Goal: Transaction & Acquisition: Book appointment/travel/reservation

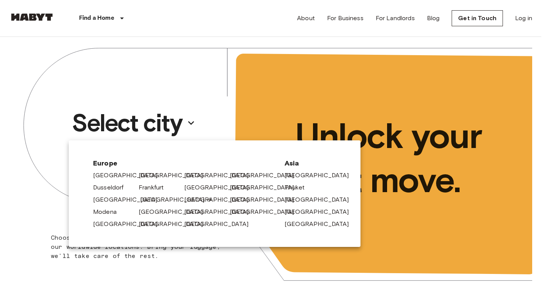
click at [149, 200] on link "[GEOGRAPHIC_DATA]" at bounding box center [176, 199] width 72 height 9
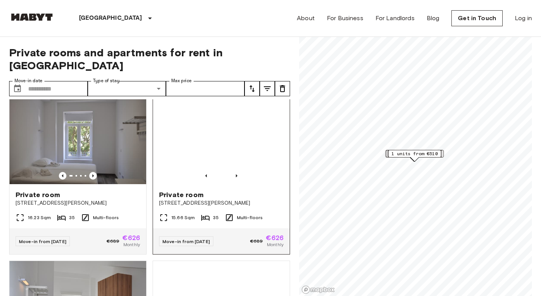
scroll to position [13, 0]
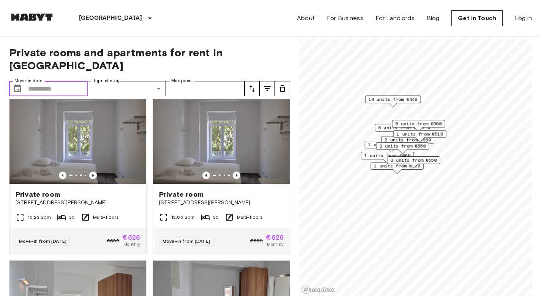
click at [51, 81] on input "Move-in date" at bounding box center [58, 88] width 60 height 15
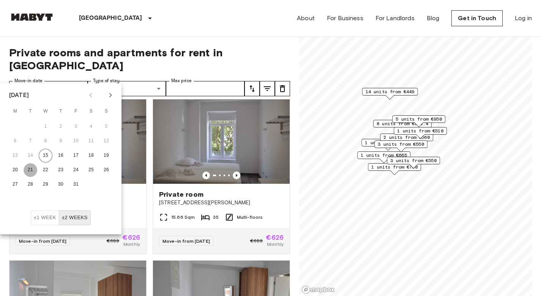
click at [28, 169] on button "21" at bounding box center [31, 170] width 14 height 14
type input "**********"
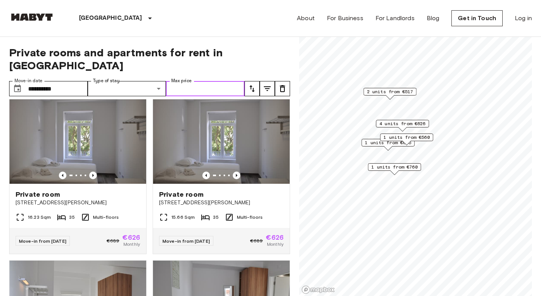
click at [217, 81] on input "Max price" at bounding box center [205, 88] width 79 height 15
click at [231, 81] on input "Max price" at bounding box center [205, 88] width 79 height 15
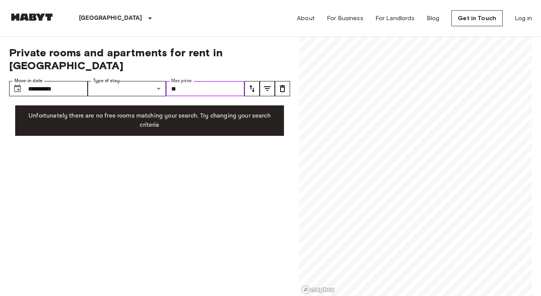
type input "*"
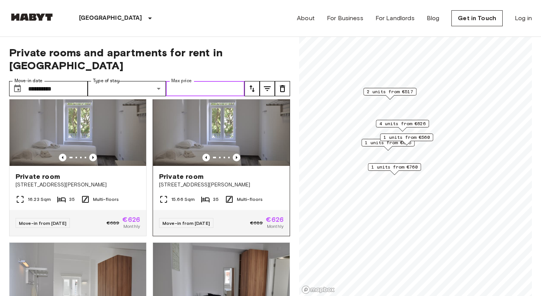
scroll to position [40, 0]
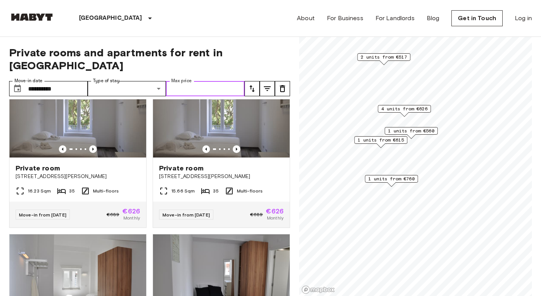
click at [413, 132] on span "1 units from €560" at bounding box center [411, 130] width 46 height 7
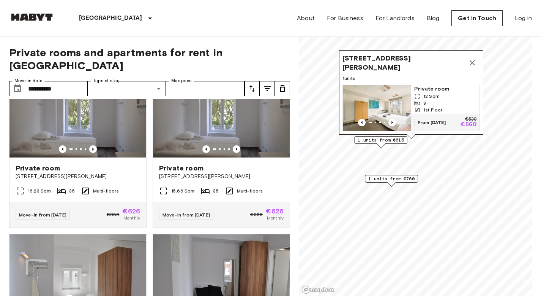
click at [375, 141] on span "1 units from €615" at bounding box center [381, 139] width 46 height 7
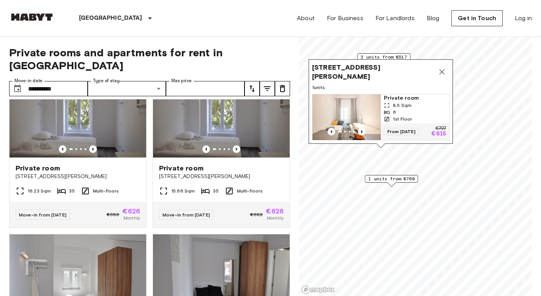
click at [441, 69] on icon "Map marker" at bounding box center [442, 71] width 5 height 5
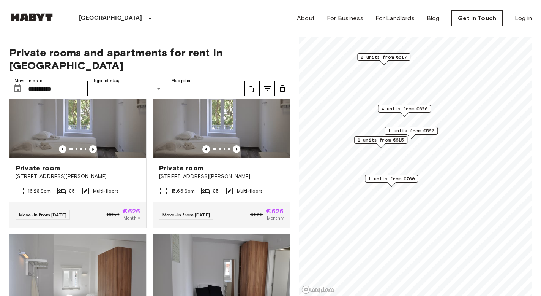
click at [414, 109] on span "4 units from €626" at bounding box center [404, 108] width 46 height 7
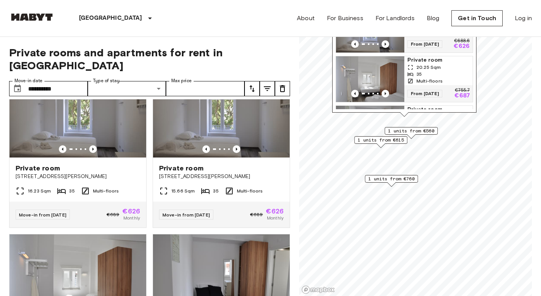
click at [411, 133] on span "1 units from €560" at bounding box center [411, 130] width 46 height 7
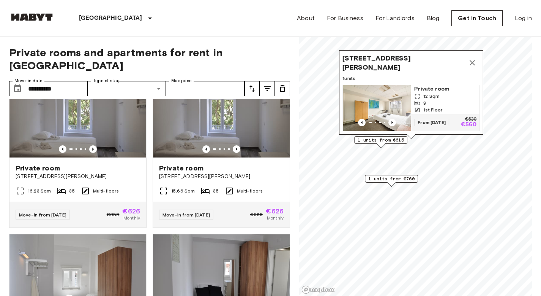
click at [387, 91] on img "Map marker" at bounding box center [377, 108] width 68 height 46
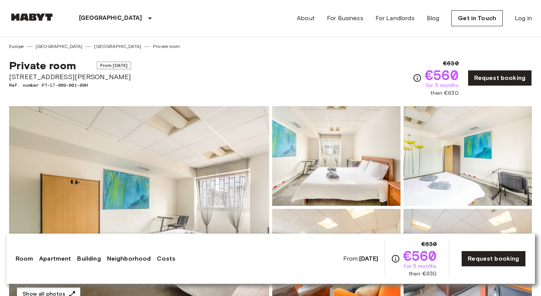
click at [148, 165] on img at bounding box center [139, 207] width 260 height 202
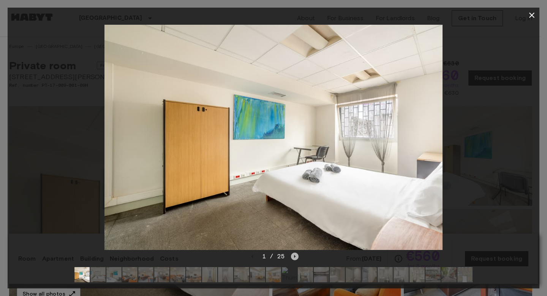
click at [296, 253] on icon "Next image" at bounding box center [295, 256] width 8 height 8
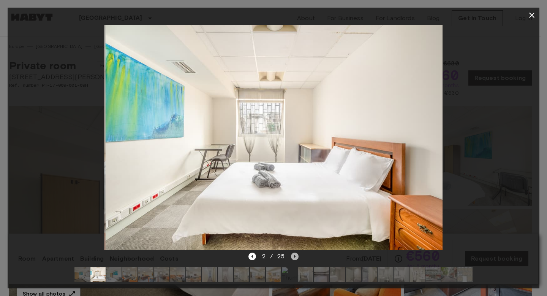
click at [296, 253] on icon "Next image" at bounding box center [295, 256] width 8 height 8
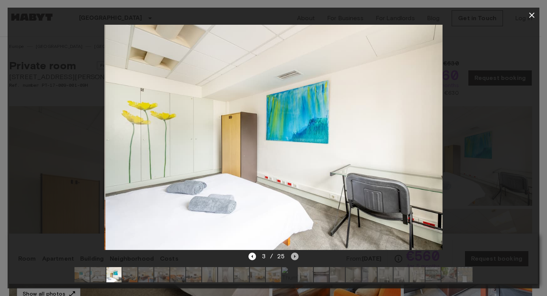
click at [296, 253] on icon "Next image" at bounding box center [295, 256] width 8 height 8
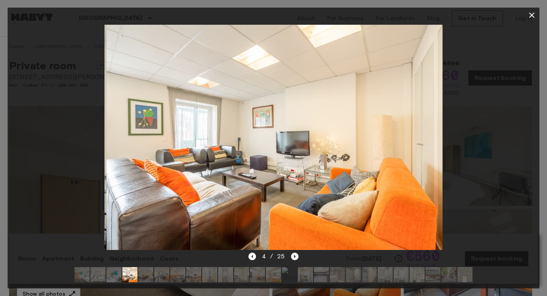
click at [296, 253] on icon "Next image" at bounding box center [295, 256] width 8 height 8
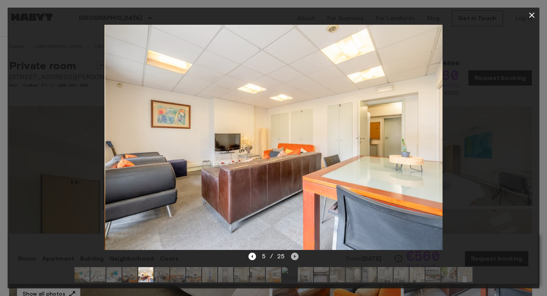
click at [296, 253] on icon "Next image" at bounding box center [295, 256] width 8 height 8
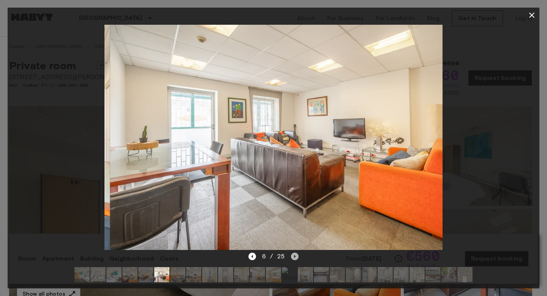
click at [296, 253] on icon "Next image" at bounding box center [295, 256] width 8 height 8
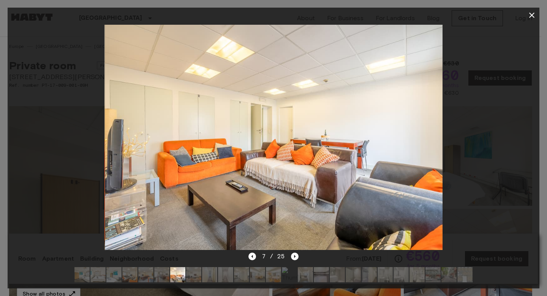
click at [68, 87] on div at bounding box center [274, 137] width 532 height 229
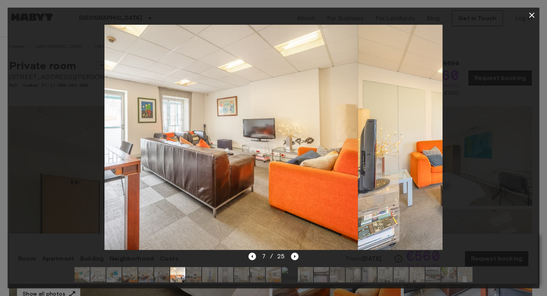
drag, startPoint x: 428, startPoint y: 46, endPoint x: 440, endPoint y: 47, distance: 11.5
click at [440, 47] on img at bounding box center [527, 137] width 338 height 225
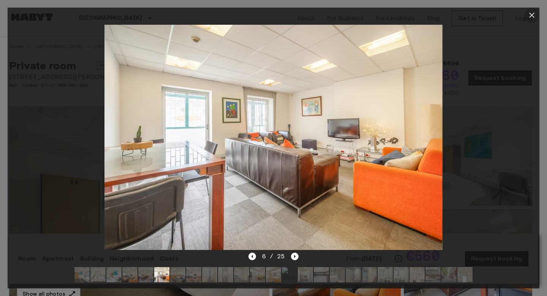
click at [531, 15] on icon "button" at bounding box center [531, 15] width 5 height 5
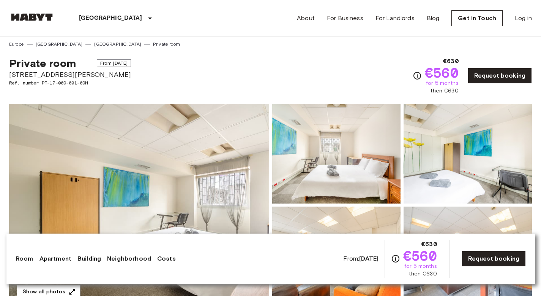
scroll to position [7, 0]
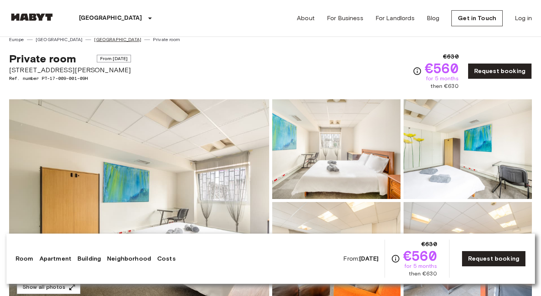
click at [94, 41] on link "[GEOGRAPHIC_DATA]" at bounding box center [117, 39] width 47 height 7
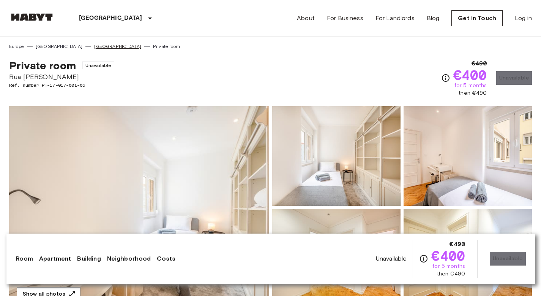
click at [94, 47] on link "[GEOGRAPHIC_DATA]" at bounding box center [117, 46] width 47 height 7
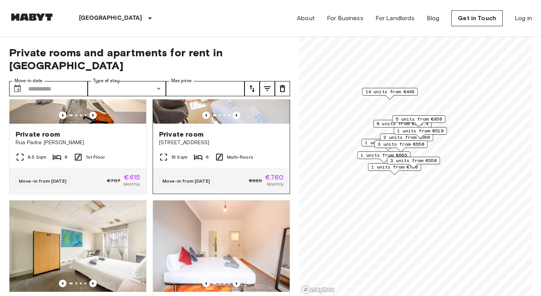
scroll to position [504, 0]
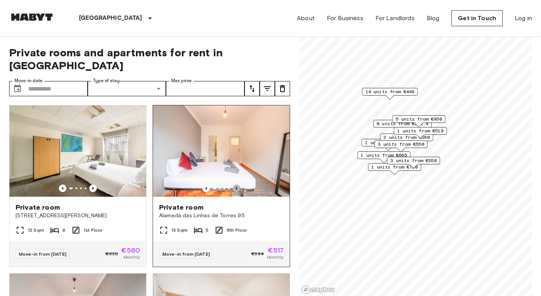
click at [233, 184] on icon "Previous image" at bounding box center [237, 188] width 8 height 8
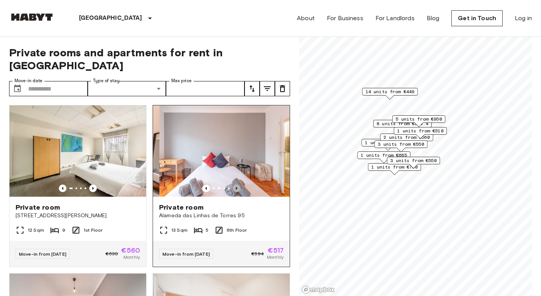
click at [233, 184] on icon "Previous image" at bounding box center [237, 188] width 8 height 8
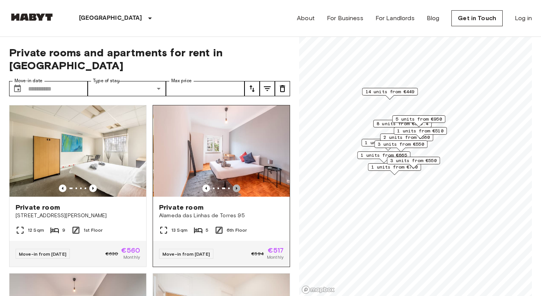
click at [233, 184] on icon "Previous image" at bounding box center [237, 188] width 8 height 8
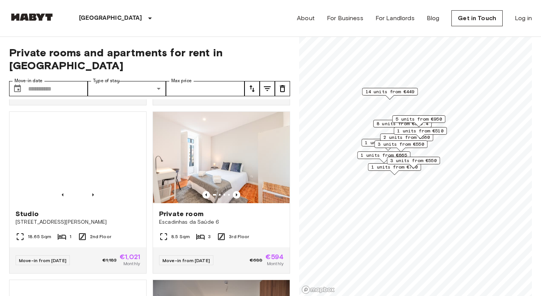
scroll to position [836, 0]
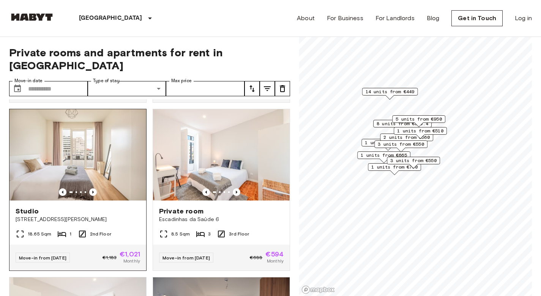
click at [87, 172] on img at bounding box center [77, 154] width 137 height 91
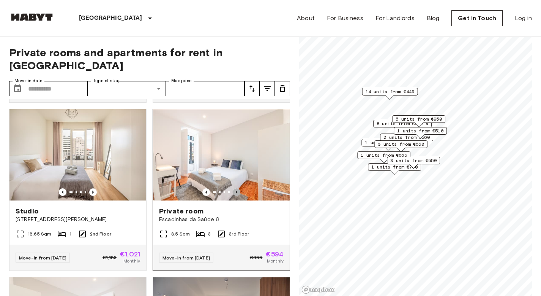
click at [233, 195] on icon "Previous image" at bounding box center [237, 192] width 8 height 8
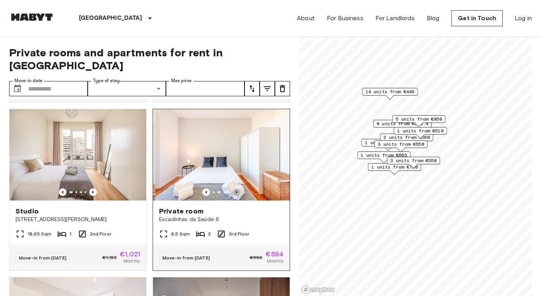
click at [233, 195] on icon "Previous image" at bounding box center [237, 192] width 8 height 8
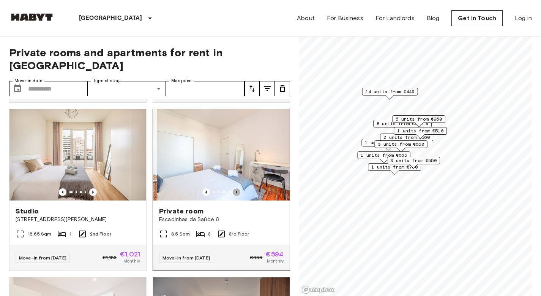
click at [233, 195] on icon "Previous image" at bounding box center [237, 192] width 8 height 8
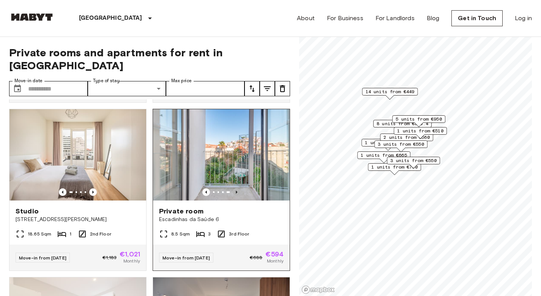
click at [233, 195] on icon "Previous image" at bounding box center [237, 192] width 8 height 8
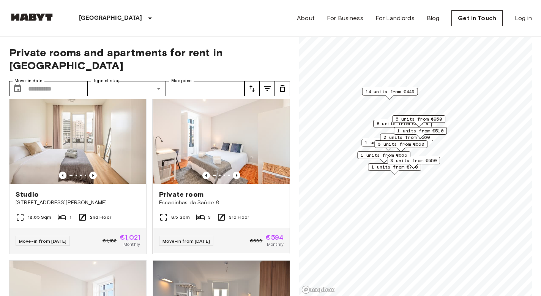
scroll to position [853, 0]
click at [181, 197] on span "Private room" at bounding box center [181, 193] width 44 height 9
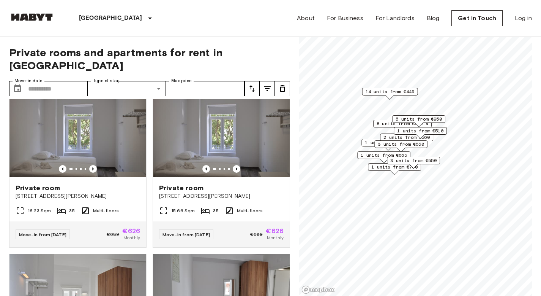
scroll to position [0, 0]
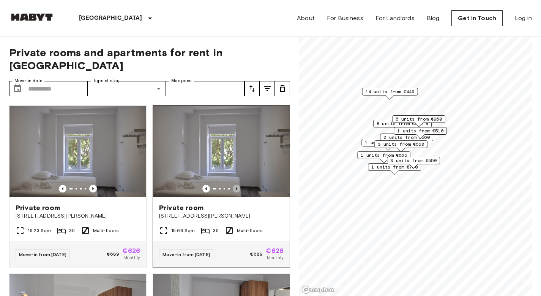
click at [233, 185] on icon "Previous image" at bounding box center [237, 189] width 8 height 8
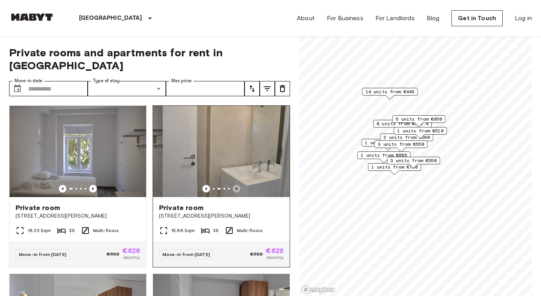
click at [233, 185] on icon "Previous image" at bounding box center [237, 189] width 8 height 8
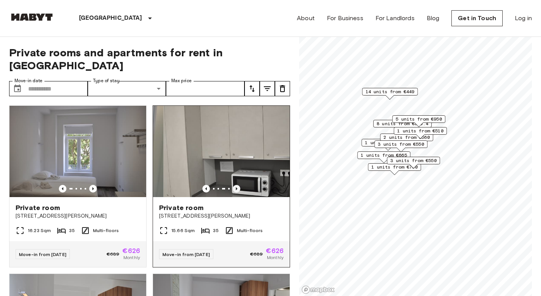
click at [233, 185] on icon "Previous image" at bounding box center [237, 189] width 8 height 8
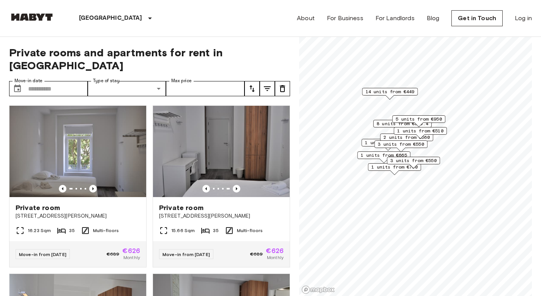
click at [370, 95] on div "14 units from €449" at bounding box center [390, 94] width 56 height 12
click at [371, 92] on span "14 units from €449" at bounding box center [390, 91] width 49 height 7
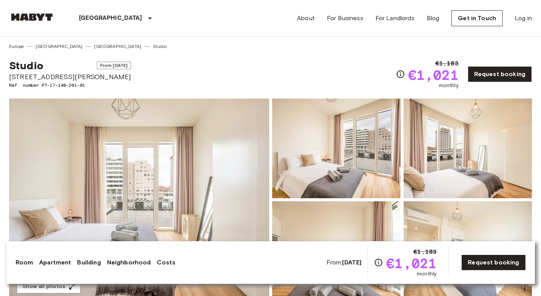
click at [142, 189] on img at bounding box center [139, 199] width 260 height 202
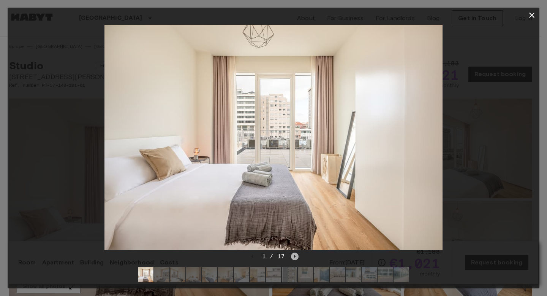
click at [293, 252] on icon "Next image" at bounding box center [295, 256] width 8 height 8
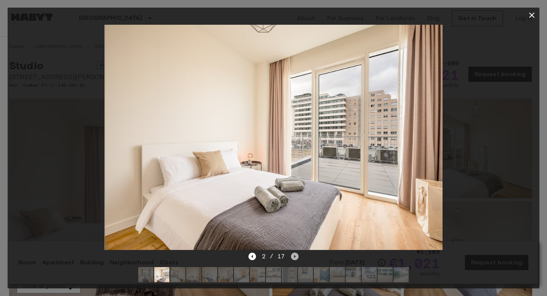
click at [294, 255] on icon "Next image" at bounding box center [295, 256] width 2 height 3
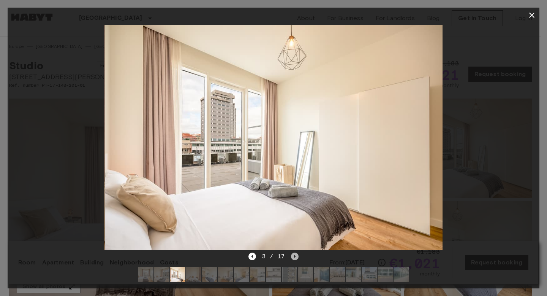
click at [294, 255] on icon "Next image" at bounding box center [295, 256] width 2 height 3
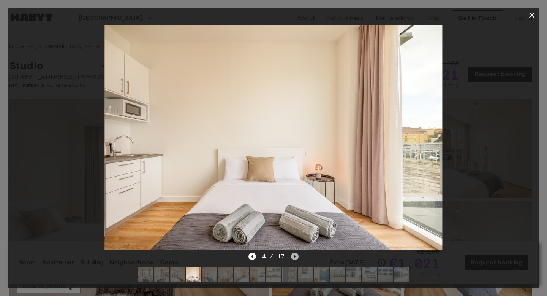
click at [294, 255] on icon "Next image" at bounding box center [295, 256] width 2 height 3
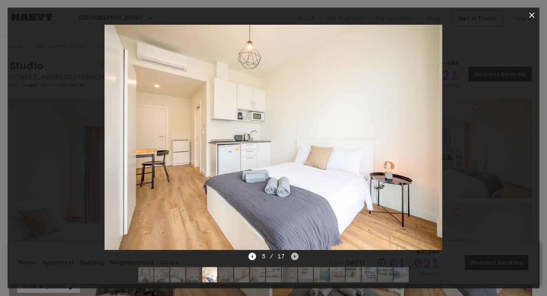
click at [294, 255] on icon "Next image" at bounding box center [295, 256] width 2 height 3
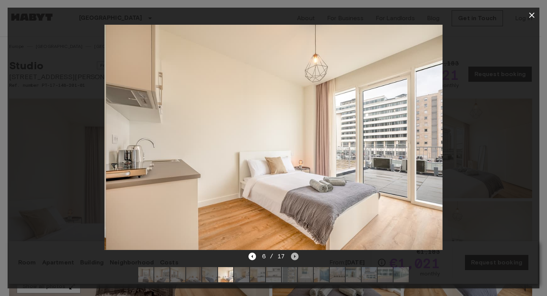
click at [294, 255] on icon "Next image" at bounding box center [295, 256] width 2 height 3
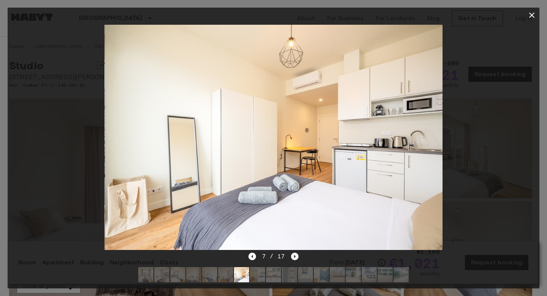
click at [294, 255] on icon "Next image" at bounding box center [295, 256] width 2 height 3
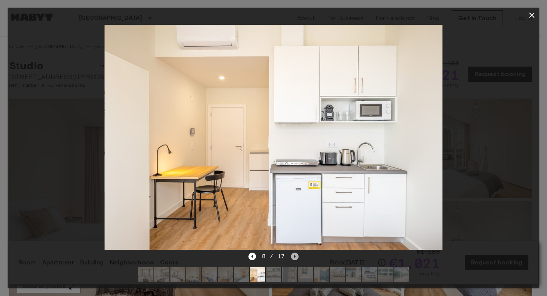
click at [294, 255] on icon "Next image" at bounding box center [295, 256] width 2 height 3
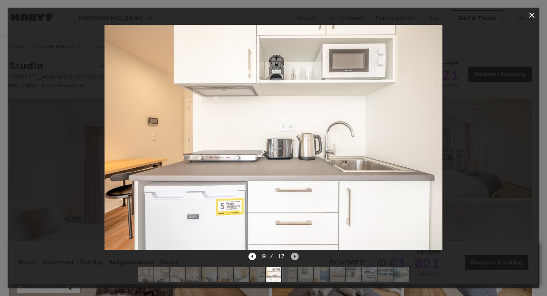
click at [295, 252] on icon "Next image" at bounding box center [295, 256] width 8 height 8
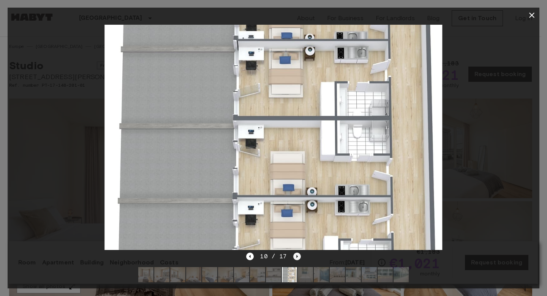
click at [295, 252] on icon "Next image" at bounding box center [297, 256] width 8 height 8
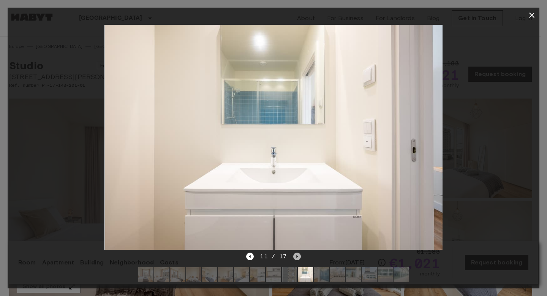
click at [295, 252] on icon "Next image" at bounding box center [297, 256] width 8 height 8
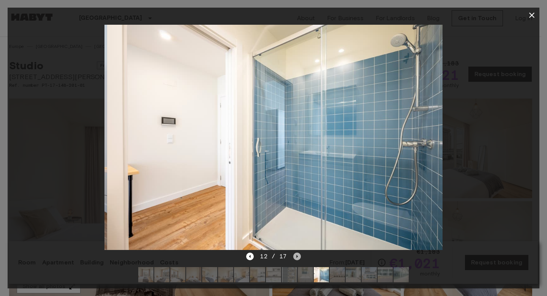
click at [296, 252] on icon "Next image" at bounding box center [297, 256] width 8 height 8
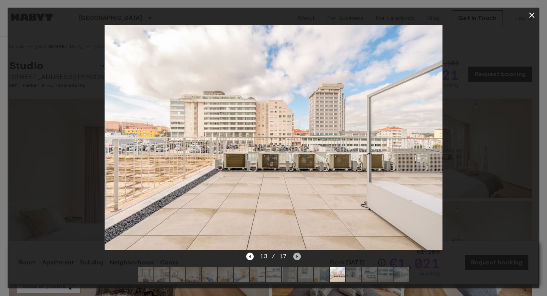
click at [296, 255] on icon "Next image" at bounding box center [297, 256] width 2 height 3
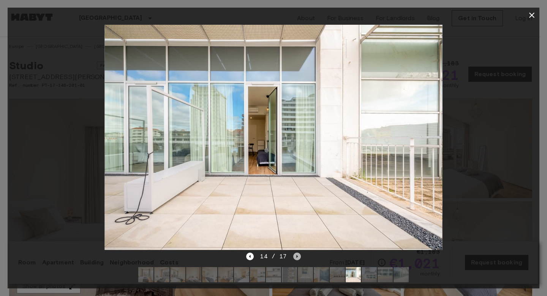
click at [296, 255] on icon "Next image" at bounding box center [297, 256] width 2 height 3
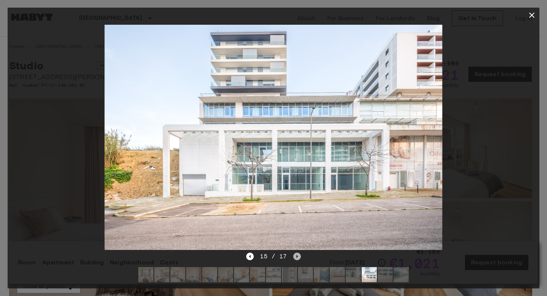
click at [296, 255] on icon "Next image" at bounding box center [297, 256] width 2 height 3
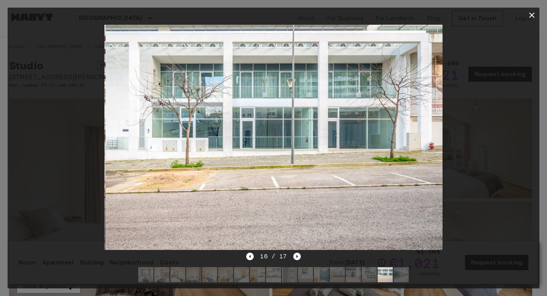
click at [296, 255] on icon "Next image" at bounding box center [297, 256] width 2 height 3
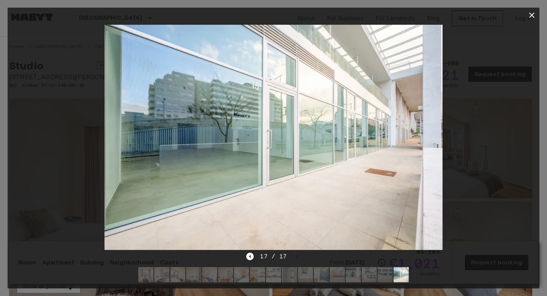
click at [533, 10] on button "button" at bounding box center [531, 15] width 15 height 15
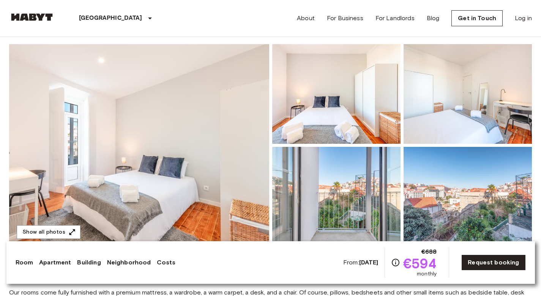
scroll to position [61, 0]
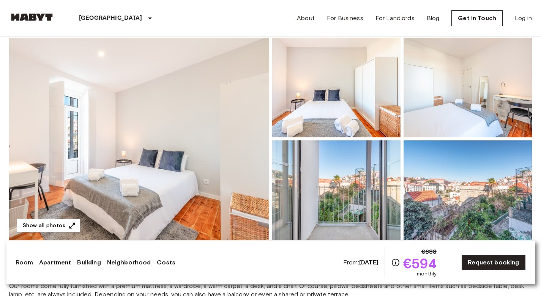
click at [177, 138] on img at bounding box center [139, 139] width 260 height 202
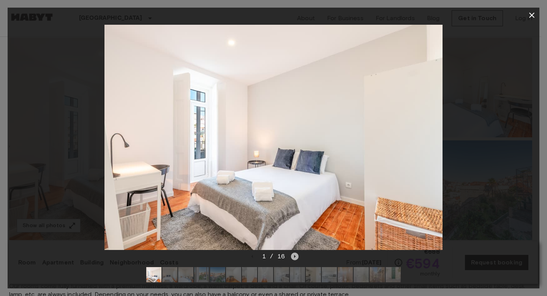
click at [294, 252] on icon "Next image" at bounding box center [295, 256] width 8 height 8
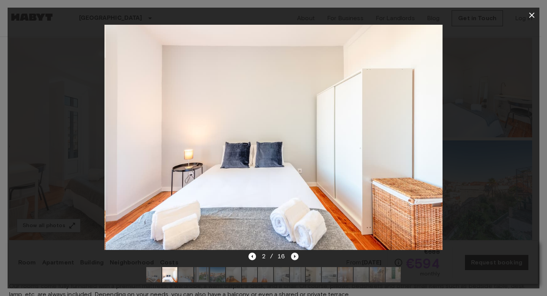
click at [294, 252] on icon "Next image" at bounding box center [295, 256] width 8 height 8
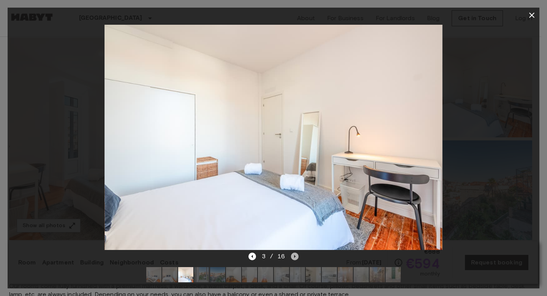
click at [294, 252] on icon "Next image" at bounding box center [295, 256] width 8 height 8
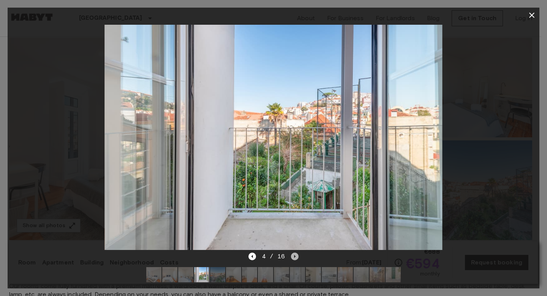
click at [294, 252] on icon "Next image" at bounding box center [295, 256] width 8 height 8
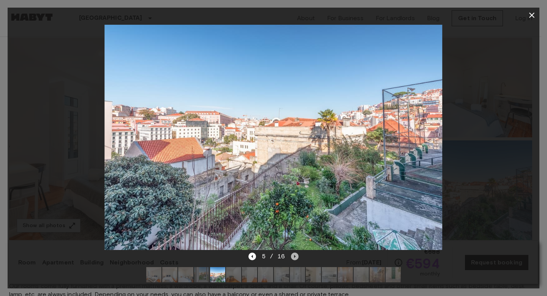
click at [294, 252] on icon "Next image" at bounding box center [295, 256] width 8 height 8
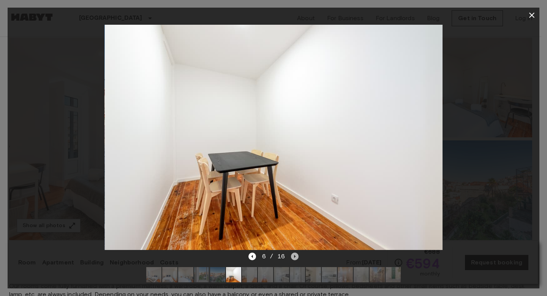
click at [294, 252] on icon "Next image" at bounding box center [295, 256] width 8 height 8
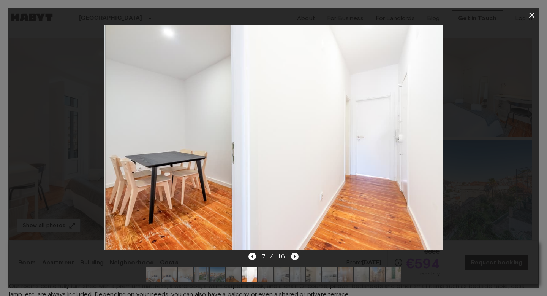
click at [294, 252] on icon "Next image" at bounding box center [295, 256] width 8 height 8
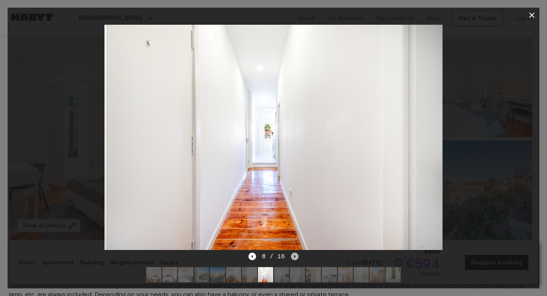
click at [294, 252] on icon "Next image" at bounding box center [295, 256] width 8 height 8
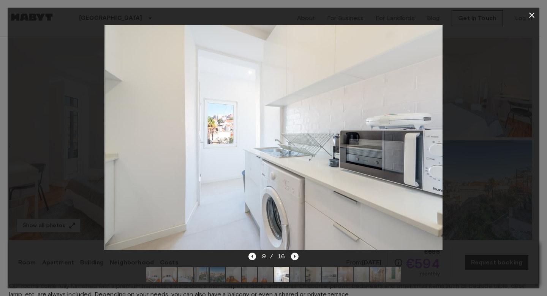
click at [294, 252] on icon "Next image" at bounding box center [295, 256] width 8 height 8
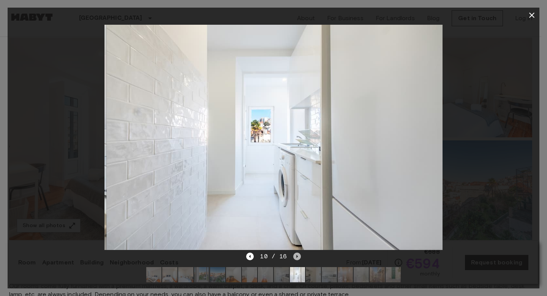
click at [294, 252] on icon "Next image" at bounding box center [297, 256] width 8 height 8
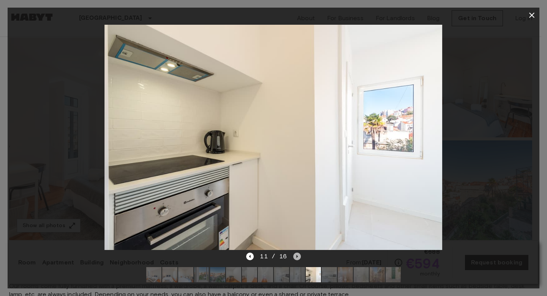
click at [294, 252] on icon "Next image" at bounding box center [297, 256] width 8 height 8
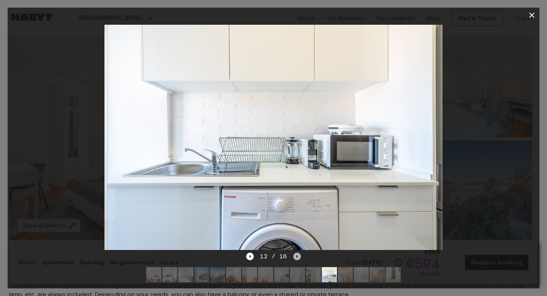
click at [294, 252] on icon "Next image" at bounding box center [297, 256] width 8 height 8
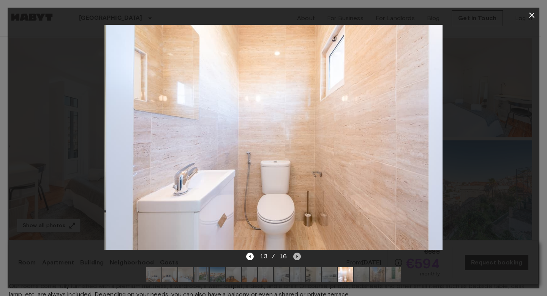
click at [294, 252] on icon "Next image" at bounding box center [297, 256] width 8 height 8
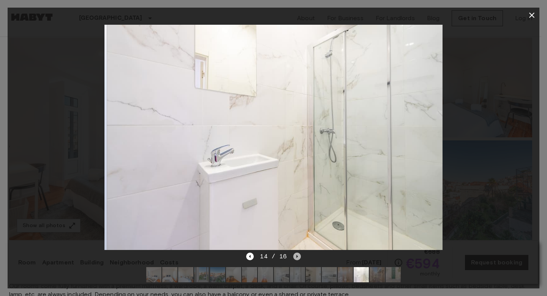
click at [294, 252] on icon "Next image" at bounding box center [297, 256] width 8 height 8
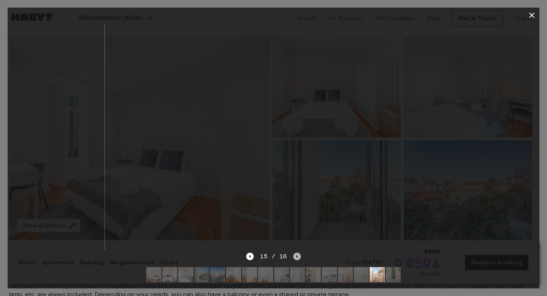
click at [294, 252] on icon "Next image" at bounding box center [297, 256] width 8 height 8
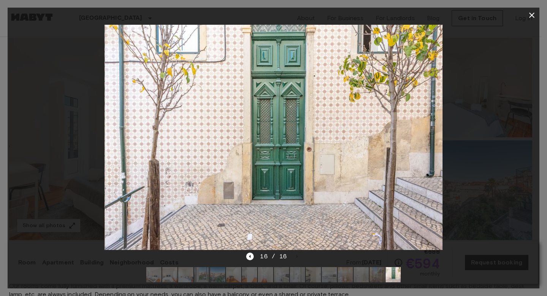
click at [535, 16] on icon "button" at bounding box center [531, 15] width 9 height 9
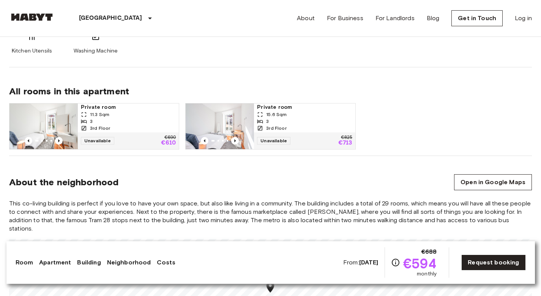
scroll to position [487, 0]
click at [236, 140] on icon "Previous image" at bounding box center [235, 140] width 8 height 8
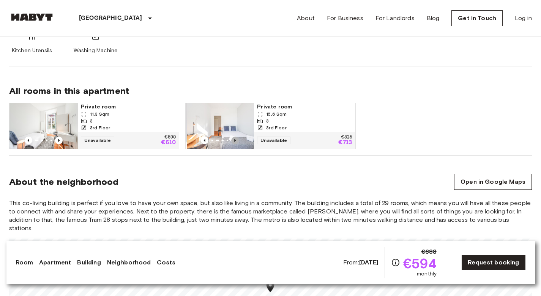
click at [236, 140] on icon "Previous image" at bounding box center [235, 140] width 8 height 8
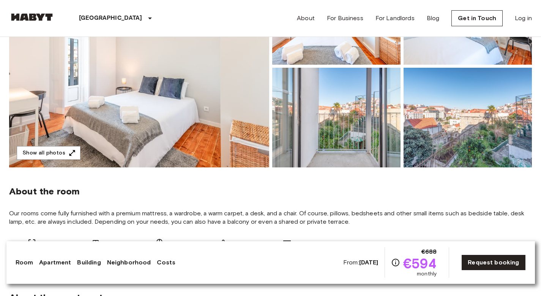
scroll to position [0, 0]
